Goal: Check status: Check status

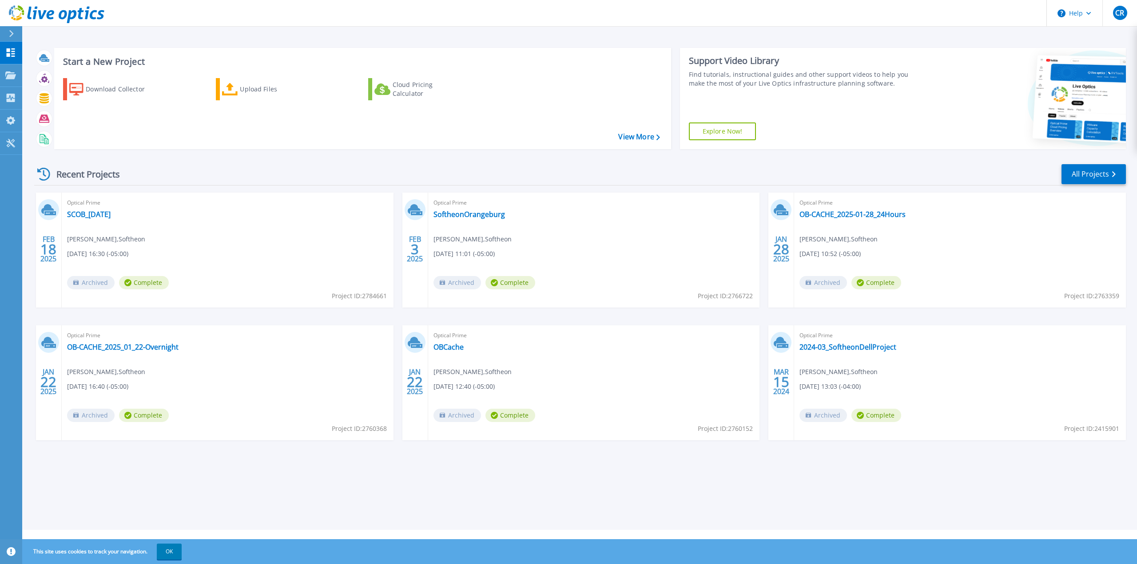
click at [764, 483] on div "Start a New Project Download Collector Upload Files Cloud Pricing Calculator Vi…" at bounding box center [579, 265] width 1115 height 530
click at [332, 490] on div "Start a New Project Download Collector Upload Files Cloud Pricing Calculator Vi…" at bounding box center [579, 265] width 1115 height 530
click at [108, 215] on link "SCOB_[DATE]" at bounding box center [89, 214] width 44 height 9
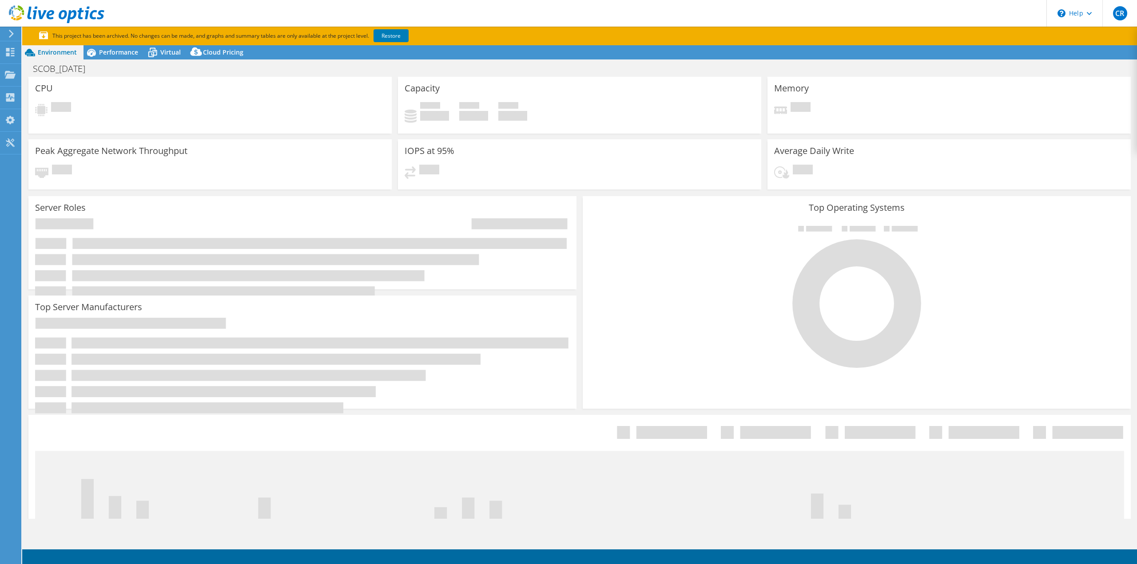
select select "[GEOGRAPHIC_DATA]"
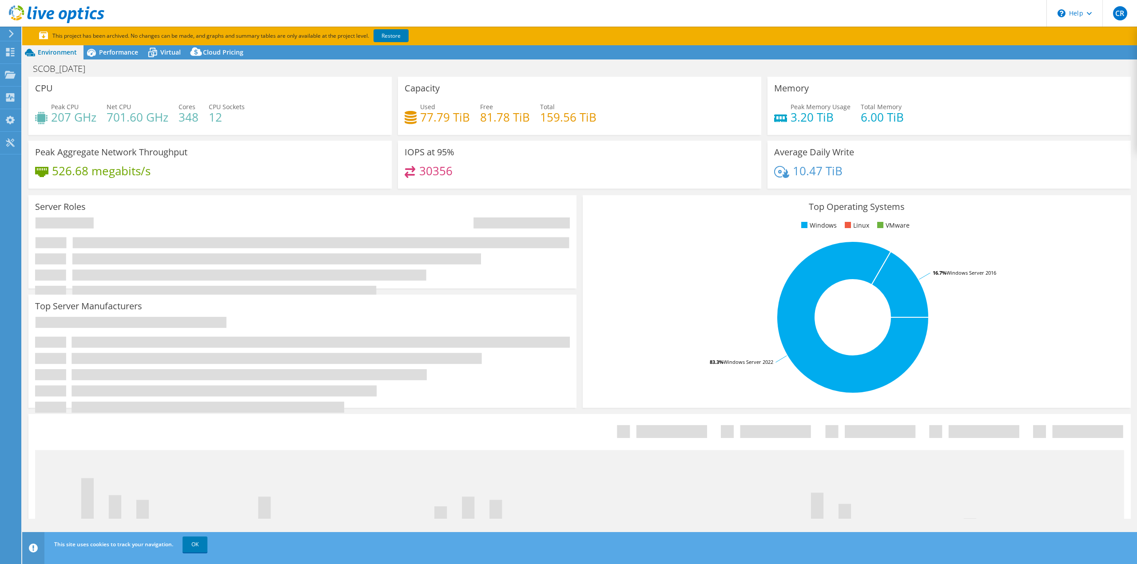
select select "[GEOGRAPHIC_DATA]"
select select "USD"
